Goal: Task Accomplishment & Management: Complete application form

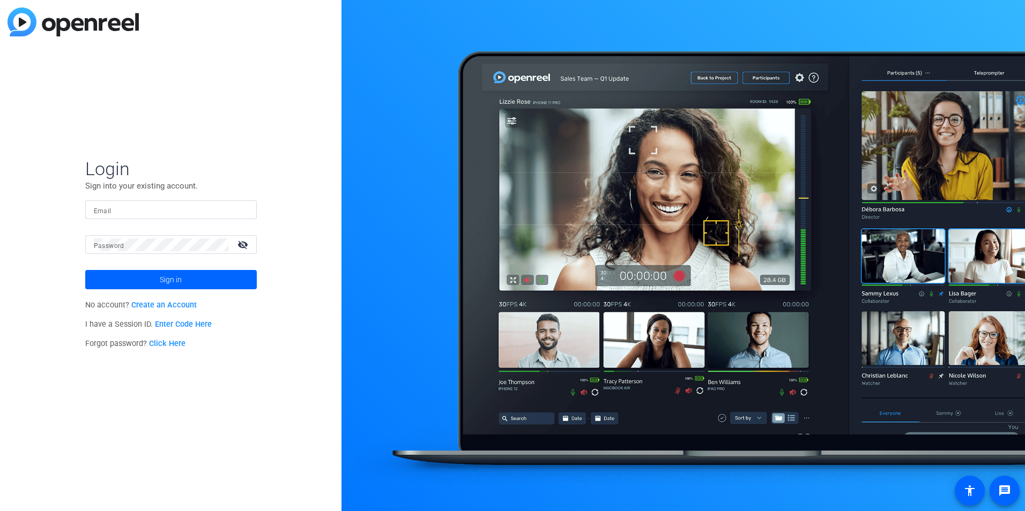
click at [135, 214] on input "Email" at bounding box center [171, 210] width 154 height 13
type input "kniemi@solventum.com"
click at [174, 304] on link "Create an Account" at bounding box center [163, 305] width 65 height 9
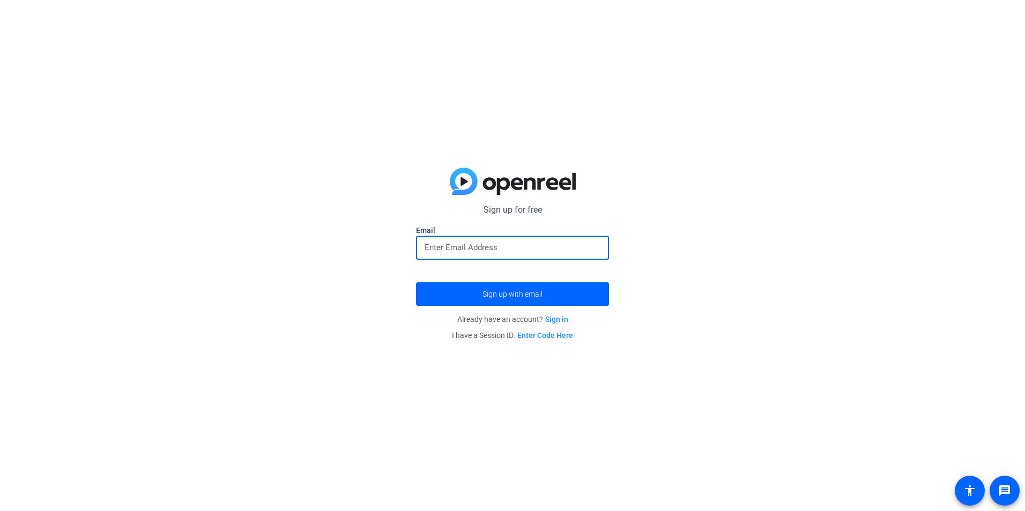
click at [479, 251] on input "email" at bounding box center [512, 247] width 176 height 13
type input "kniemi@solventum.com"
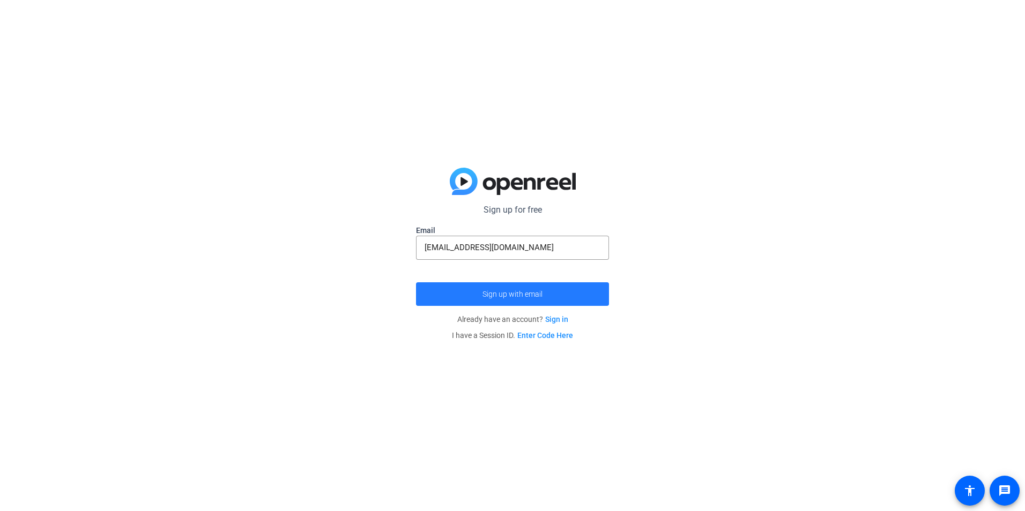
click at [503, 294] on span "Sign up with email" at bounding box center [512, 294] width 60 height 0
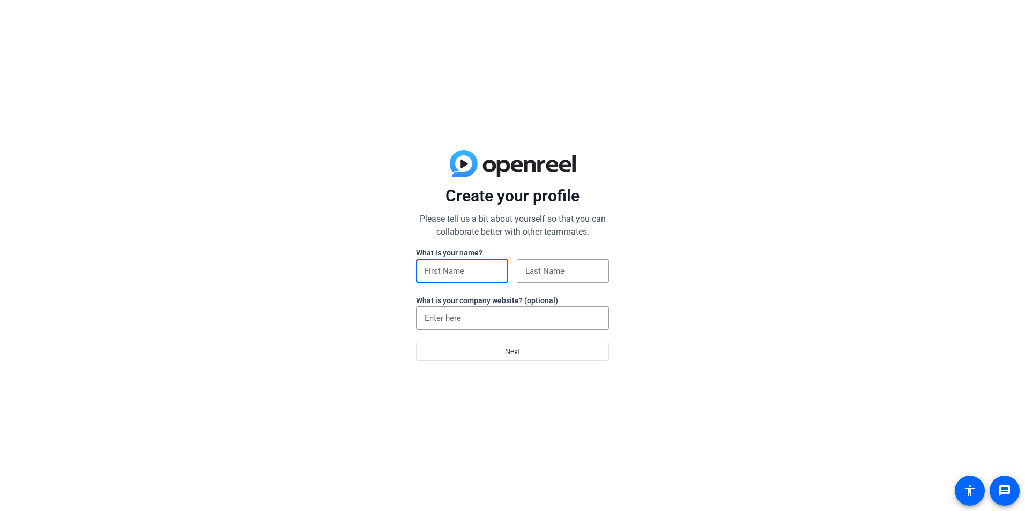
click at [452, 273] on input at bounding box center [461, 271] width 75 height 13
type input "[PERSON_NAME]"
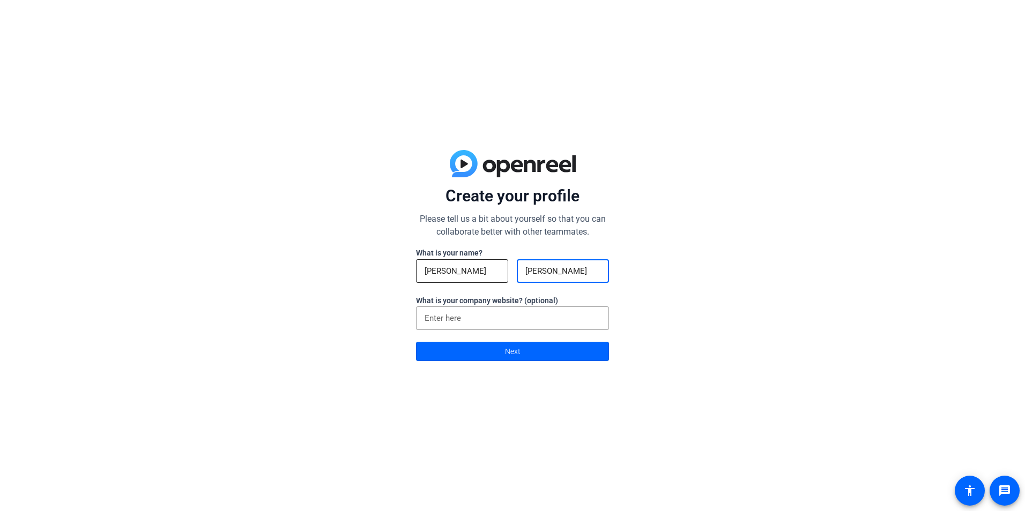
type input "[PERSON_NAME]"
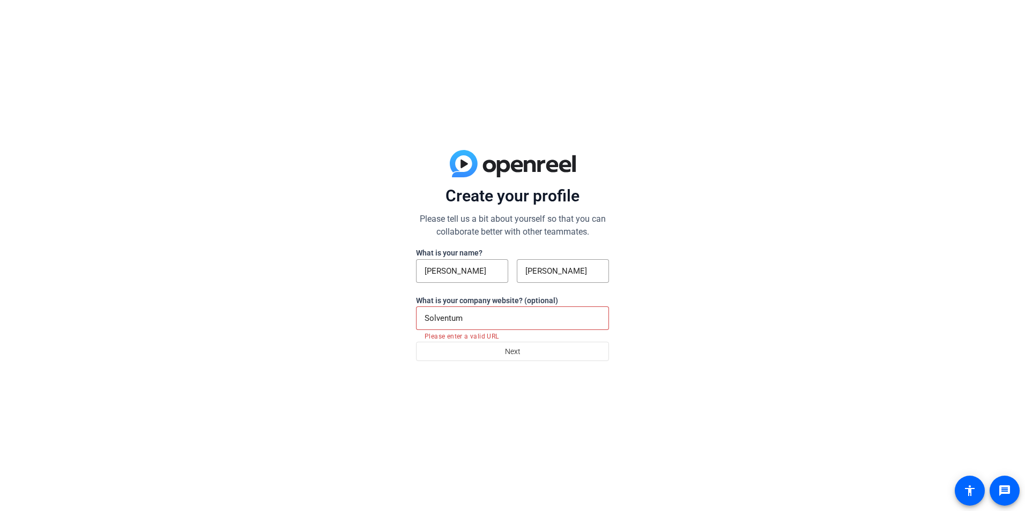
click at [682, 324] on div "Create your profile Please tell us a bit about yourself so that you can collabo…" at bounding box center [512, 255] width 1025 height 511
click at [505, 315] on input "Solventum" at bounding box center [512, 318] width 176 height 13
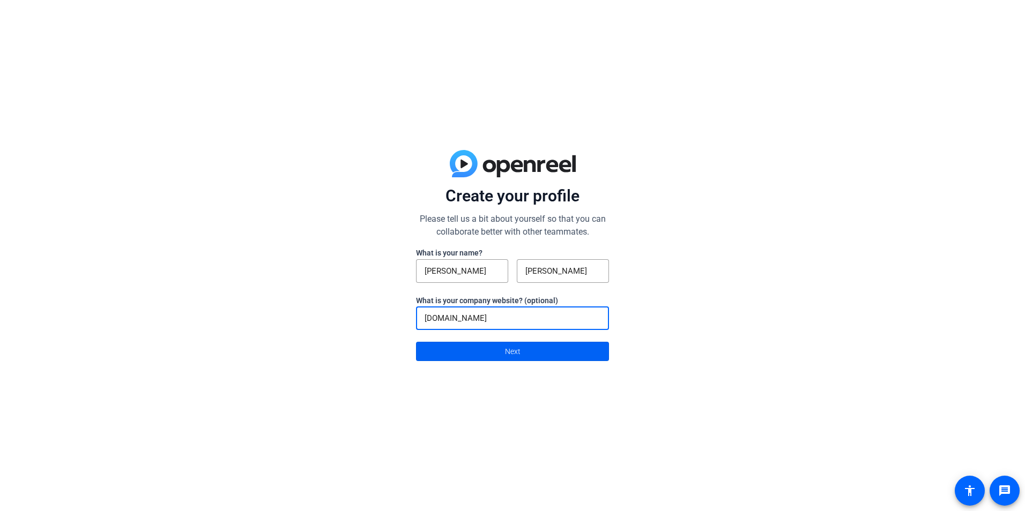
type input "[DOMAIN_NAME]"
click at [520, 353] on span "Next" at bounding box center [513, 351] width 16 height 20
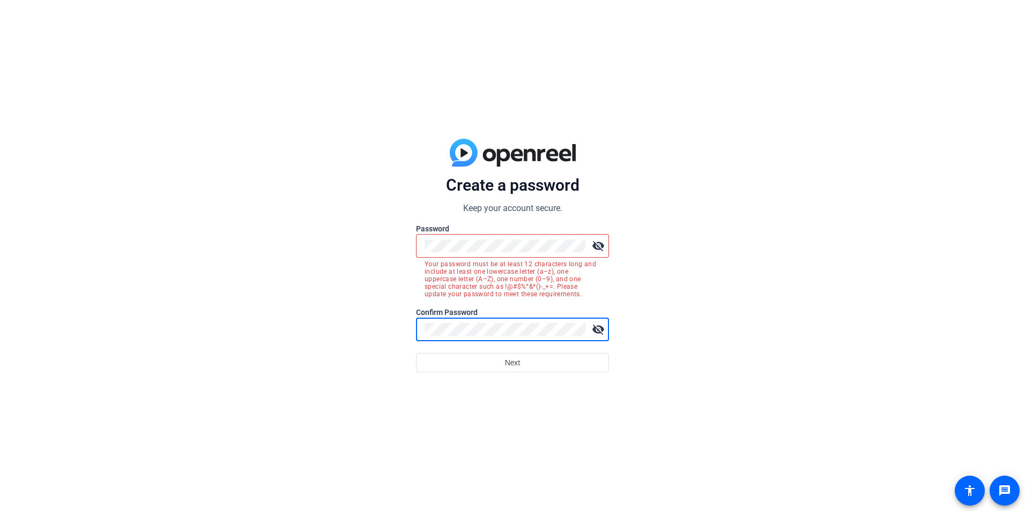
click at [595, 246] on mat-icon "visibility_off" at bounding box center [597, 245] width 21 height 21
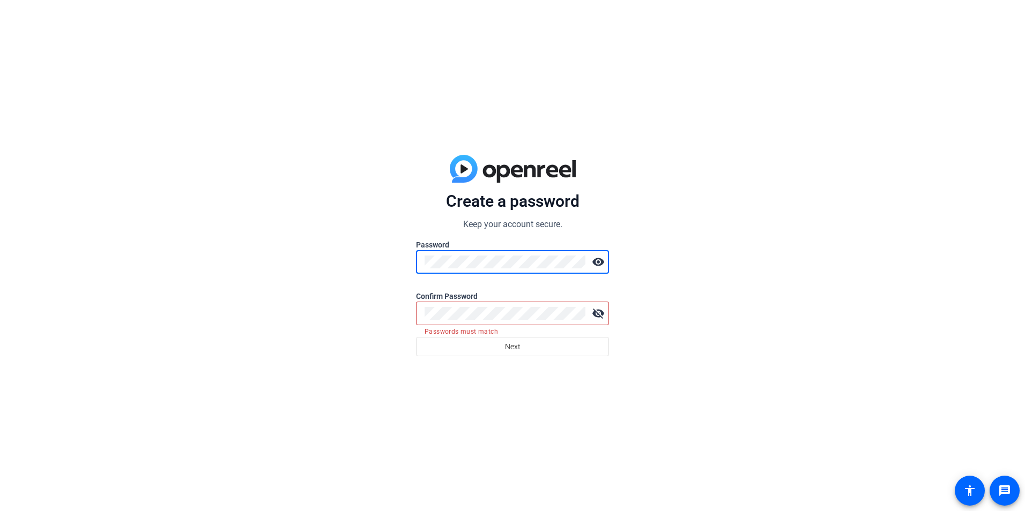
click at [591, 311] on mat-icon "visibility_off" at bounding box center [597, 313] width 21 height 21
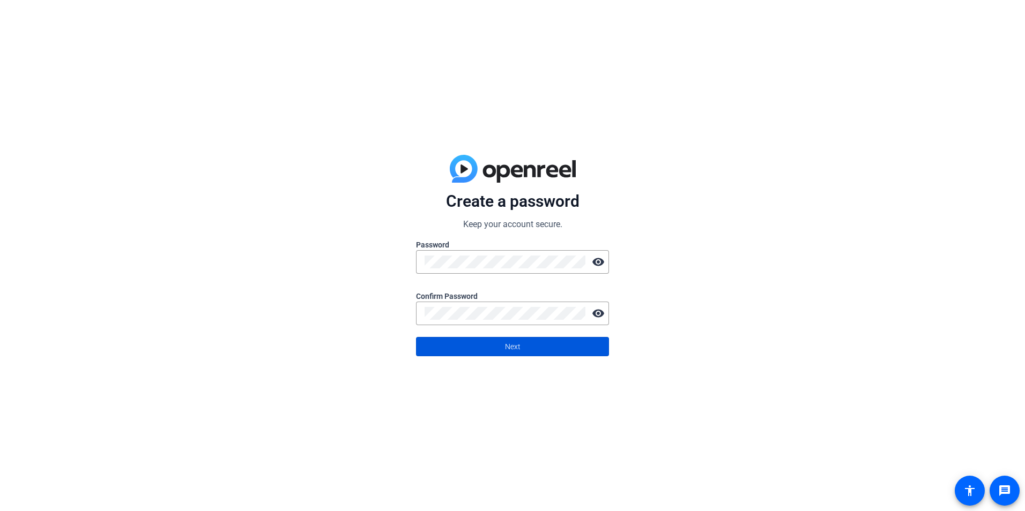
click at [502, 346] on span at bounding box center [512, 347] width 192 height 26
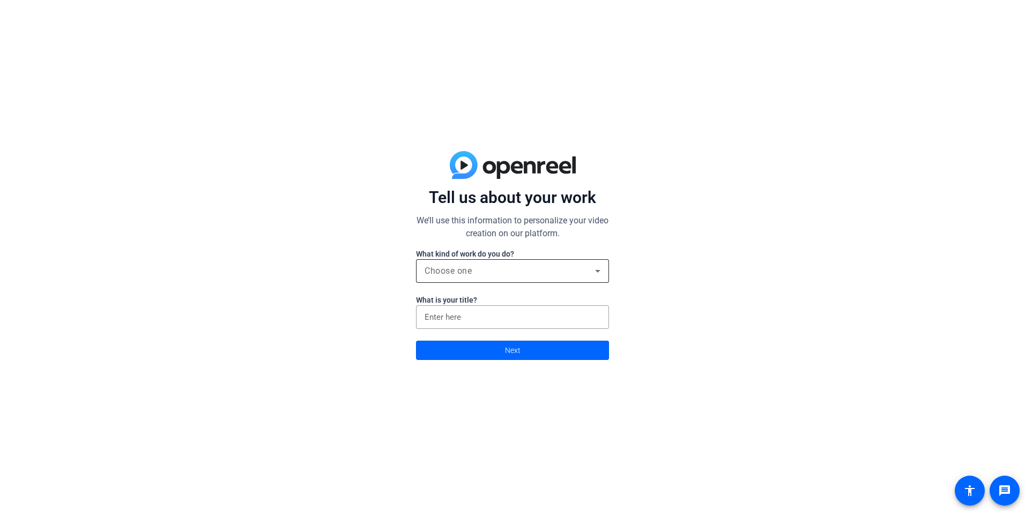
click at [525, 276] on div "Choose one" at bounding box center [509, 271] width 170 height 13
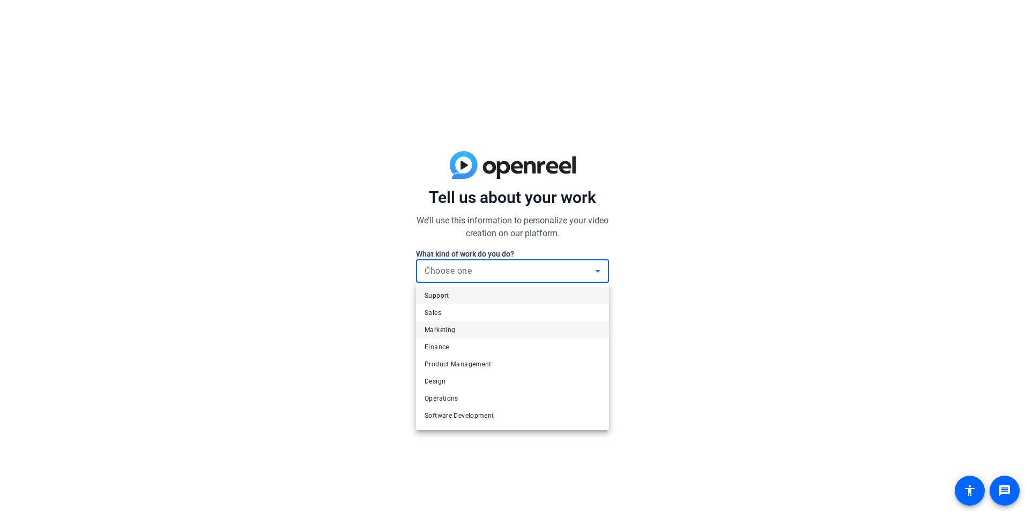
click at [459, 338] on mat-option "Marketing" at bounding box center [512, 330] width 193 height 17
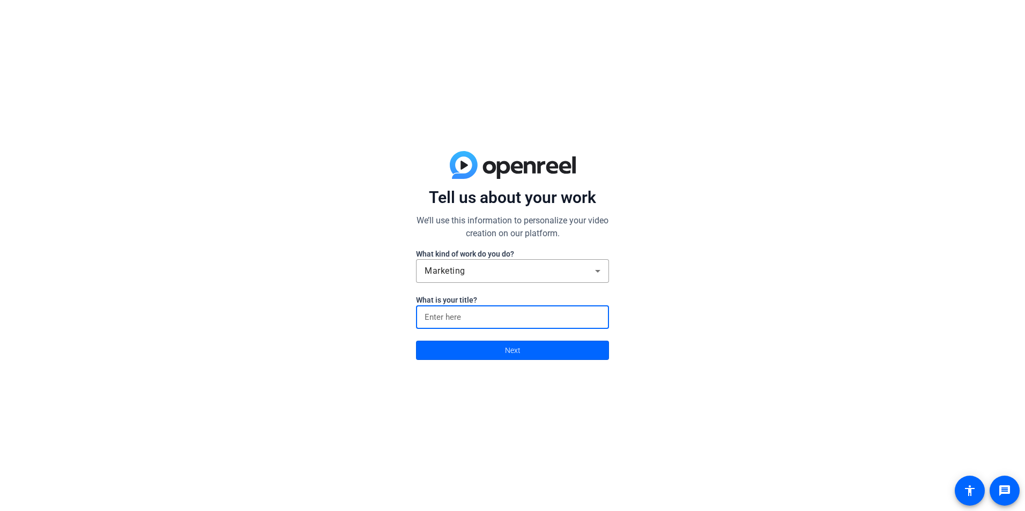
click at [481, 316] on input at bounding box center [512, 317] width 176 height 13
type input "Customer Experience Manager"
click at [513, 347] on span "Next" at bounding box center [513, 350] width 16 height 20
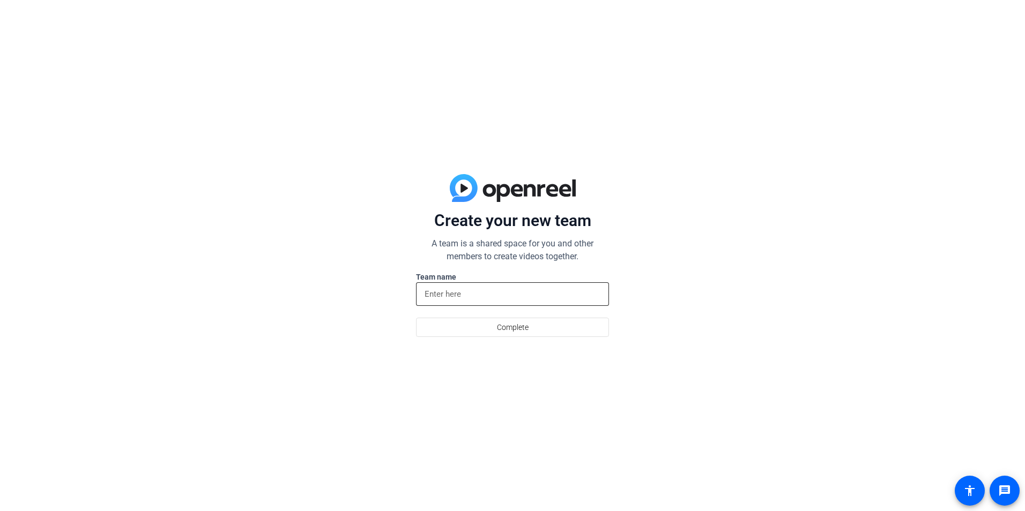
click at [490, 290] on input at bounding box center [512, 294] width 176 height 13
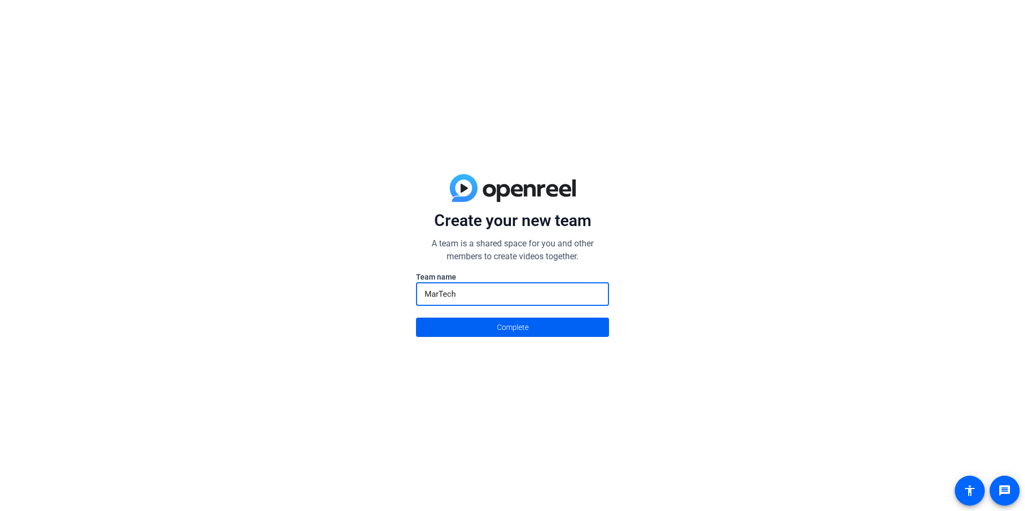
type input "MarTech"
click at [524, 332] on span "Complete" at bounding box center [513, 327] width 32 height 20
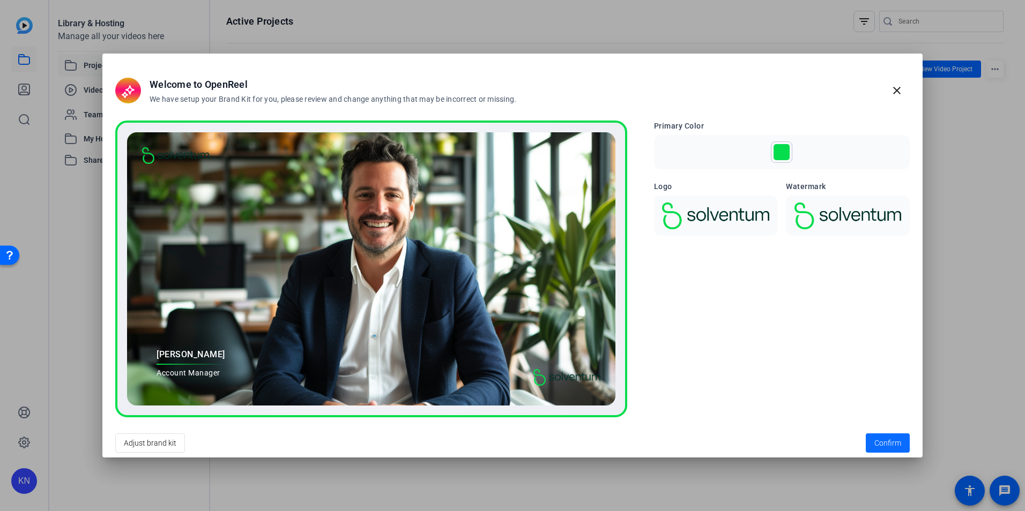
click at [889, 446] on span "Confirm" at bounding box center [887, 443] width 27 height 11
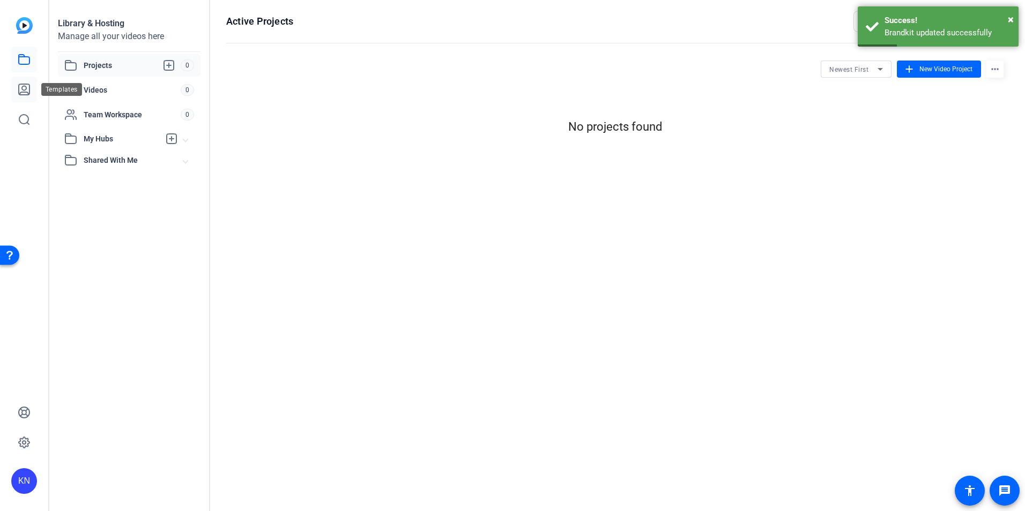
click at [31, 84] on link at bounding box center [24, 90] width 26 height 26
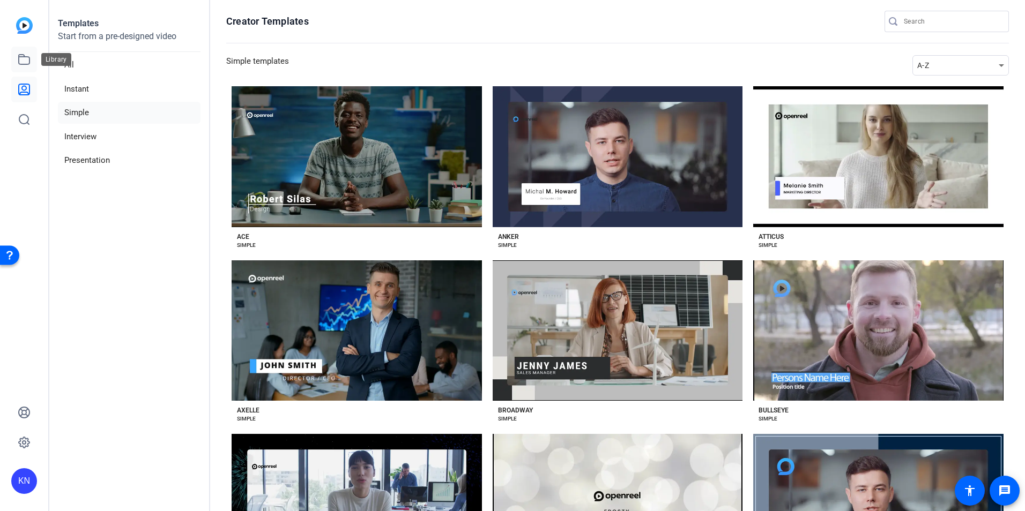
click at [28, 66] on link at bounding box center [24, 60] width 26 height 26
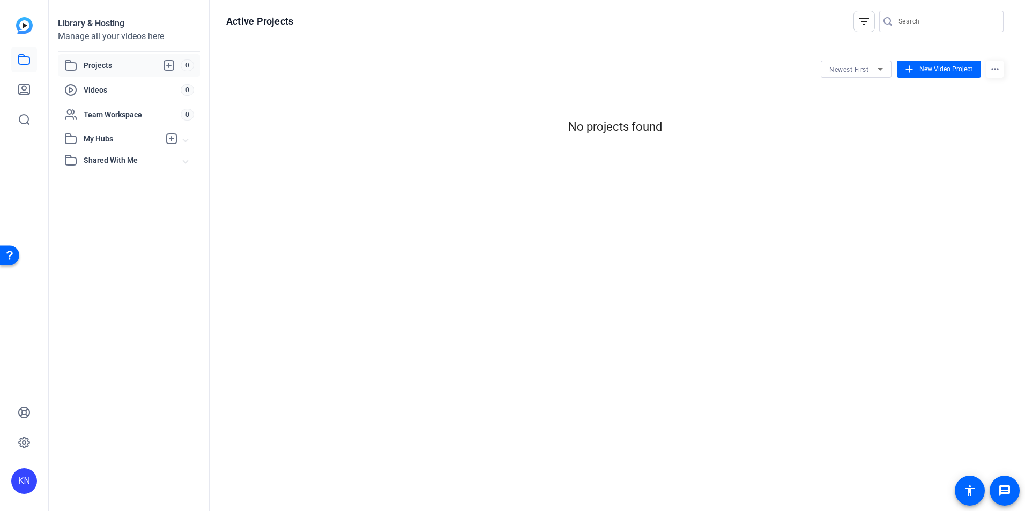
click at [118, 63] on span "Projects" at bounding box center [132, 65] width 97 height 13
click at [902, 23] on input "Search" at bounding box center [946, 21] width 96 height 13
type input "Solventum MarTech"
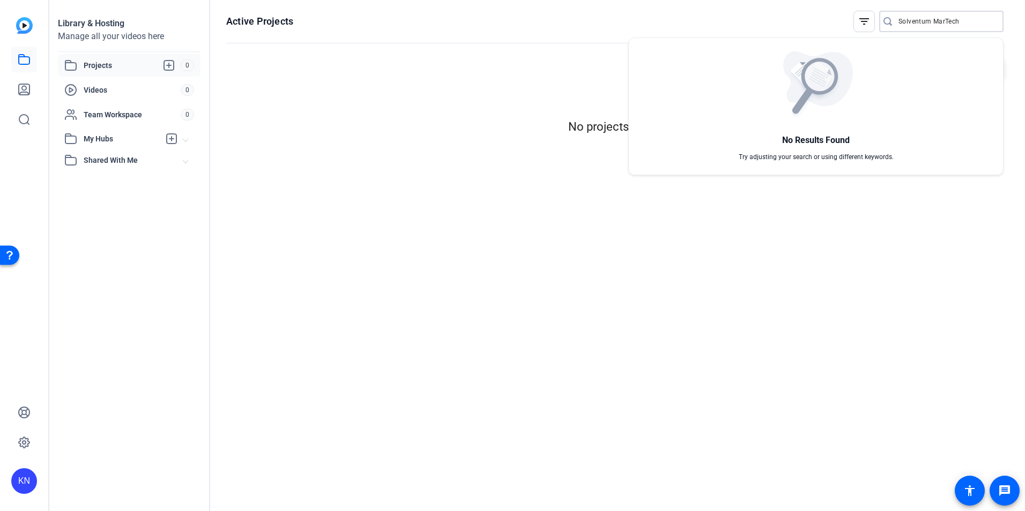
click at [557, 140] on div at bounding box center [512, 255] width 1025 height 511
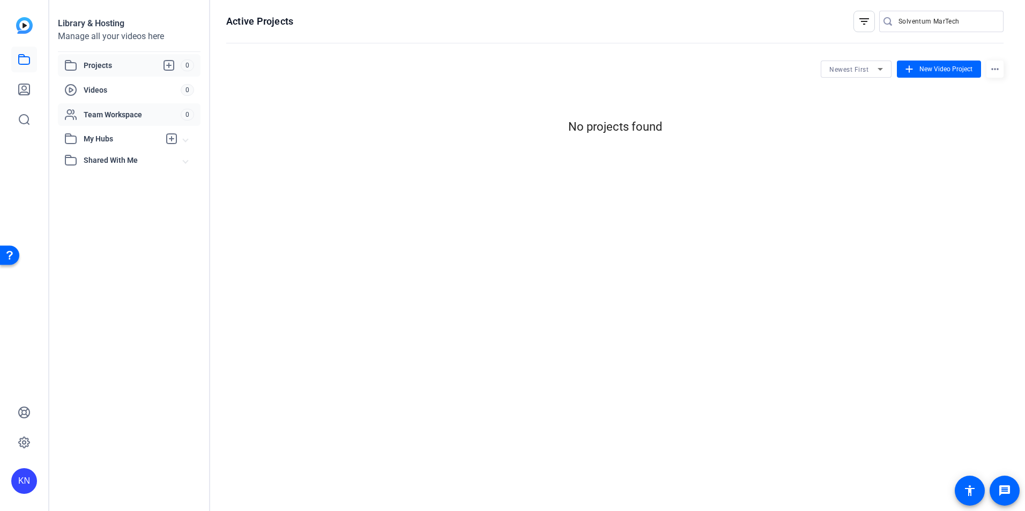
click at [116, 112] on span "Team Workspace" at bounding box center [132, 114] width 97 height 11
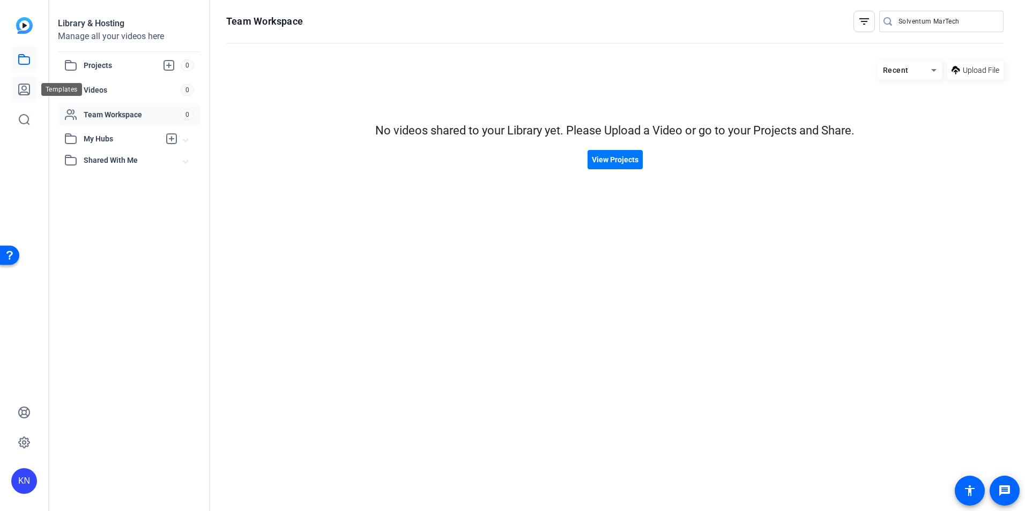
click at [29, 81] on link at bounding box center [24, 90] width 26 height 26
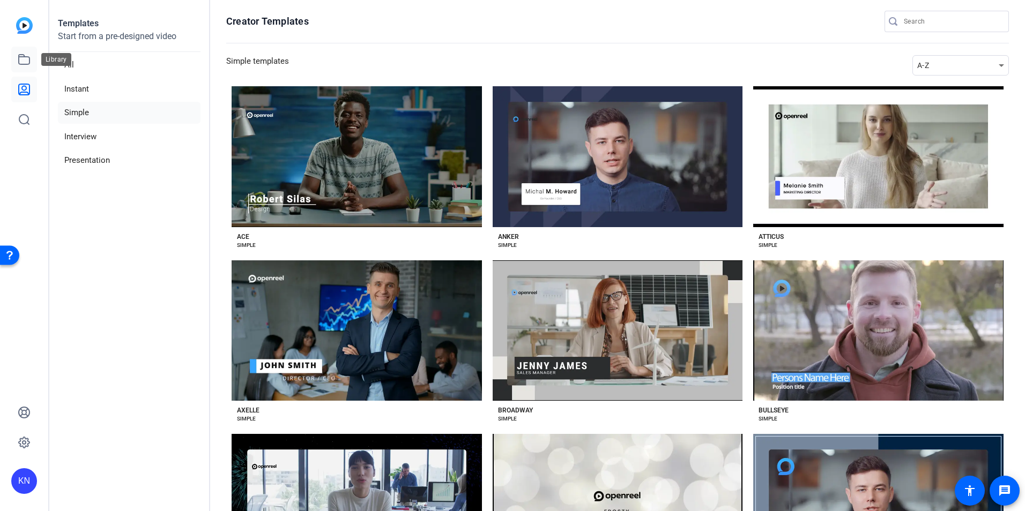
click at [31, 58] on link at bounding box center [24, 60] width 26 height 26
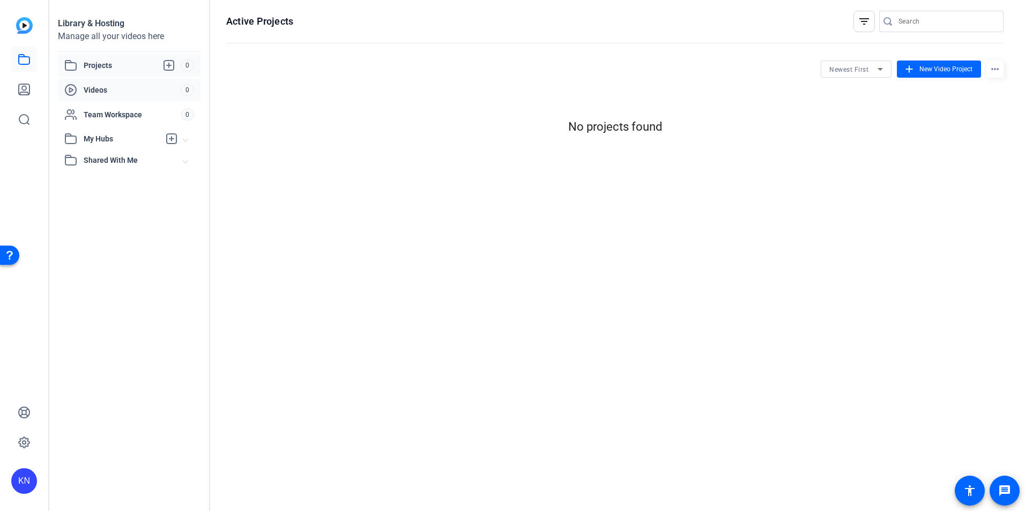
click at [144, 87] on span "Videos" at bounding box center [132, 90] width 97 height 11
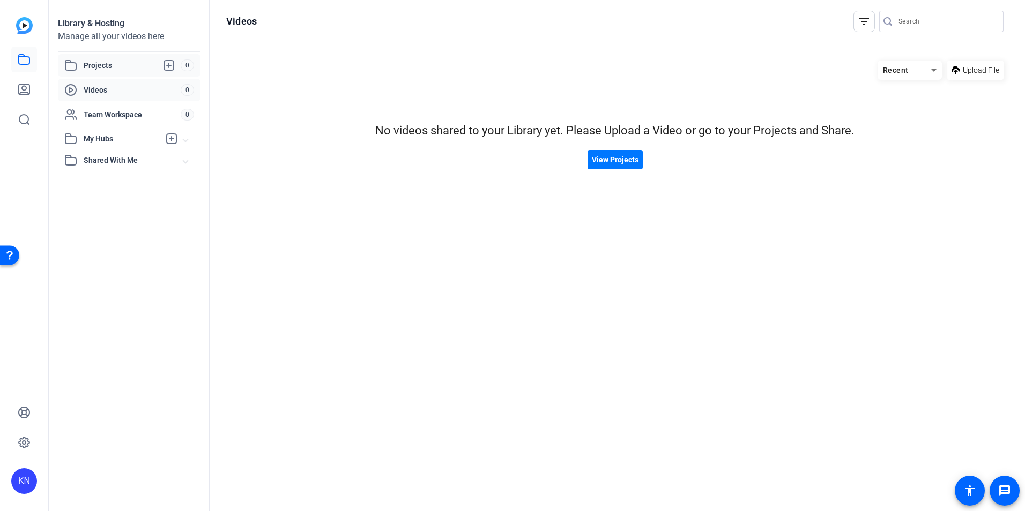
click at [101, 69] on span "Projects" at bounding box center [132, 65] width 97 height 13
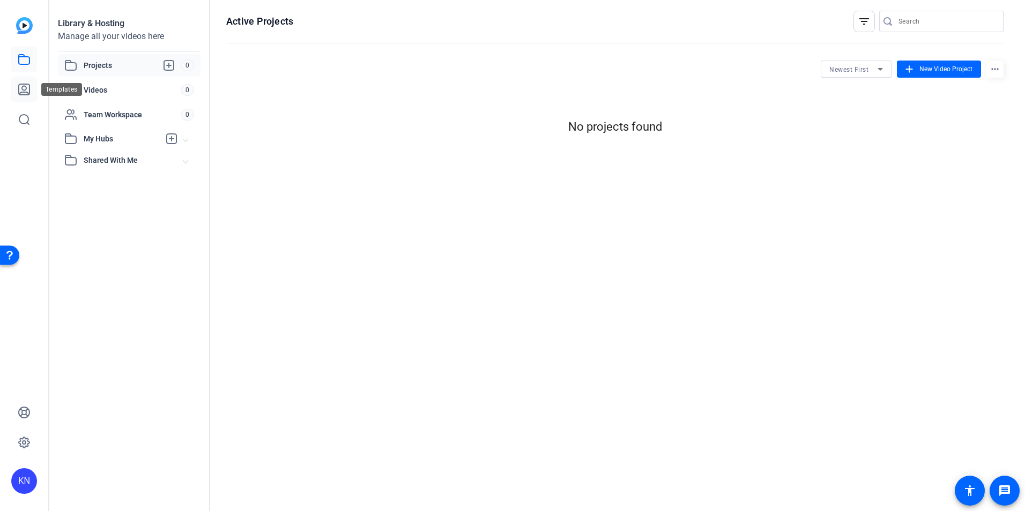
click at [26, 91] on icon at bounding box center [24, 89] width 13 height 13
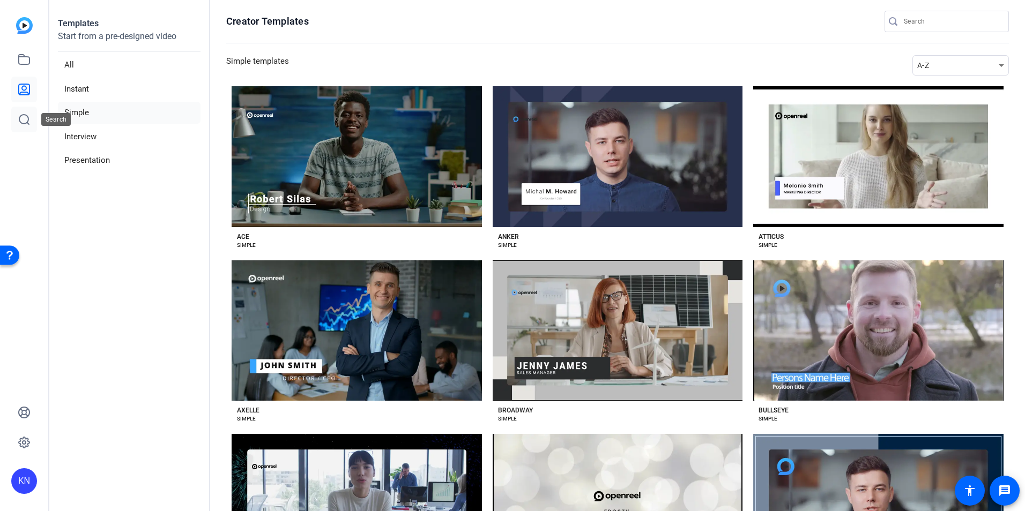
click at [28, 120] on icon at bounding box center [24, 120] width 10 height 10
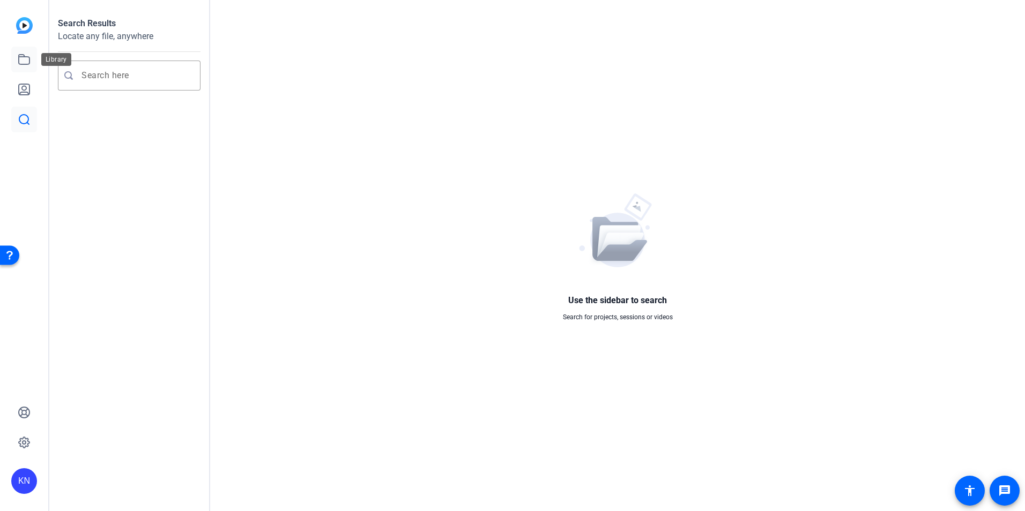
click at [24, 62] on icon at bounding box center [24, 59] width 13 height 13
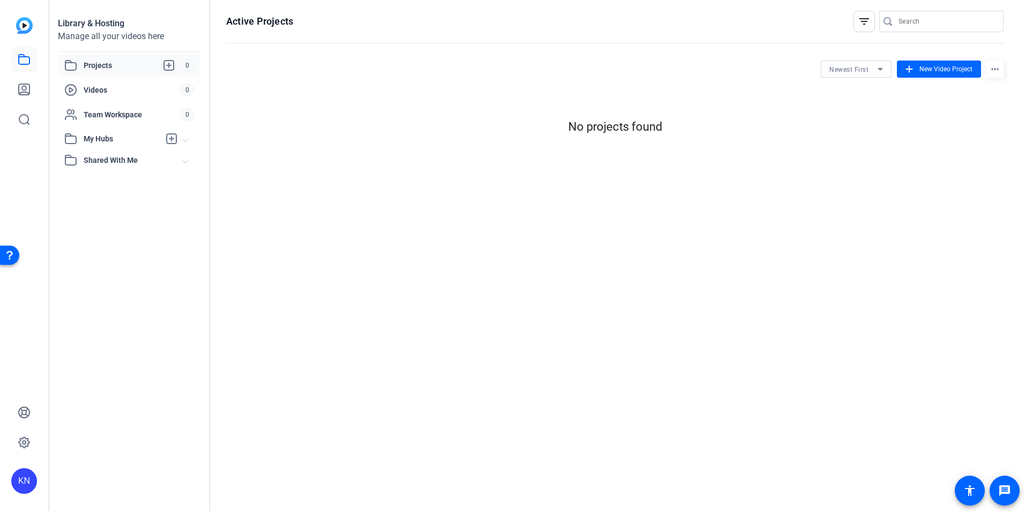
click at [25, 26] on img at bounding box center [24, 25] width 17 height 17
